Goal: Information Seeking & Learning: Learn about a topic

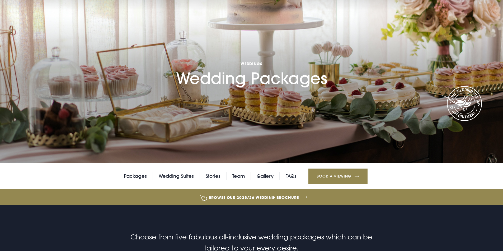
scroll to position [106, 0]
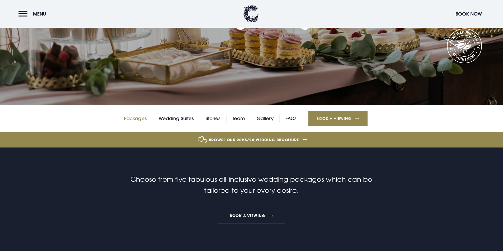
click at [139, 119] on link "Packages" at bounding box center [135, 119] width 23 height 8
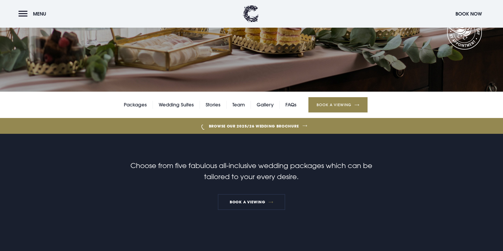
scroll to position [158, 0]
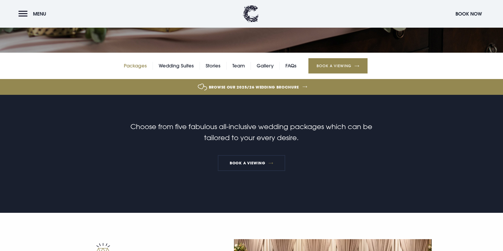
click at [138, 66] on link "Packages" at bounding box center [135, 66] width 23 height 8
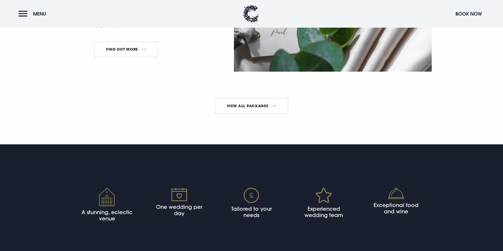
scroll to position [1108, 0]
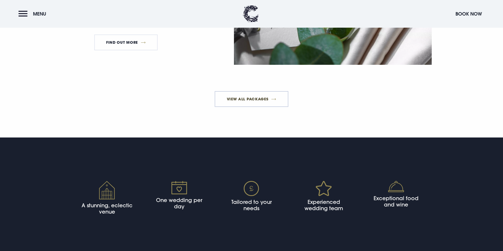
click at [260, 106] on link "View All Packages" at bounding box center [252, 99] width 74 height 16
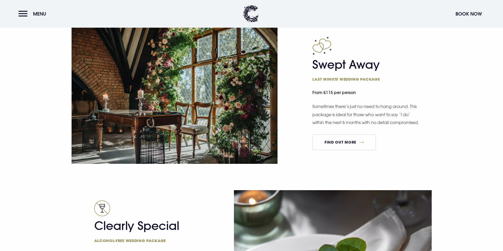
scroll to position [844, 0]
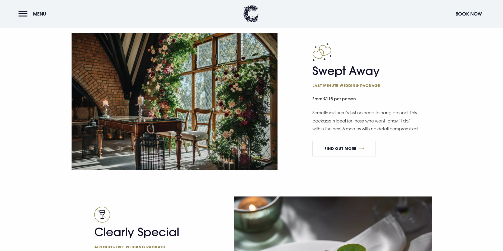
click at [171, 129] on img at bounding box center [175, 101] width 206 height 137
